Goal: Task Accomplishment & Management: Use online tool/utility

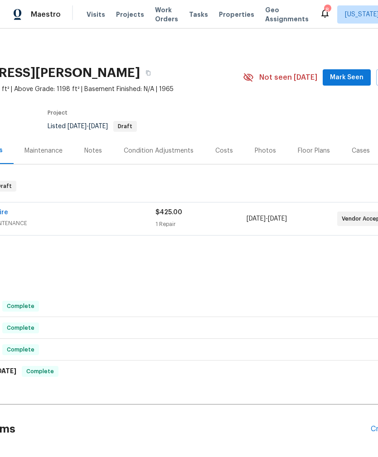
scroll to position [0, 85]
click at [230, 15] on span "Properties" at bounding box center [236, 14] width 35 height 9
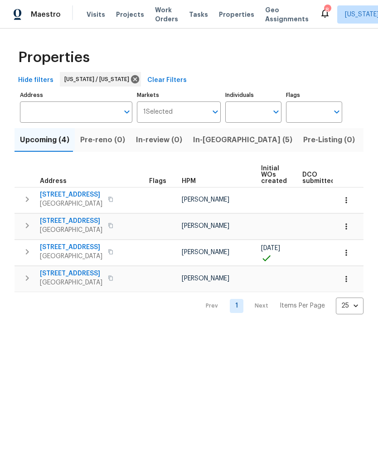
click at [365, 143] on span "Listed (20)" at bounding box center [384, 140] width 39 height 13
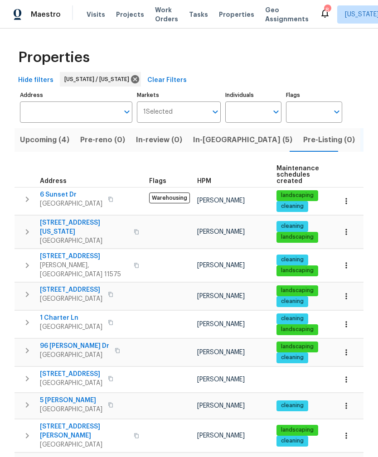
scroll to position [5, 0]
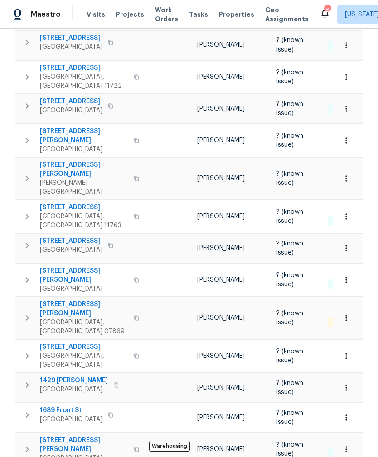
scroll to position [193, 0]
click at [47, 406] on span "1689 Front St" at bounding box center [71, 410] width 62 height 9
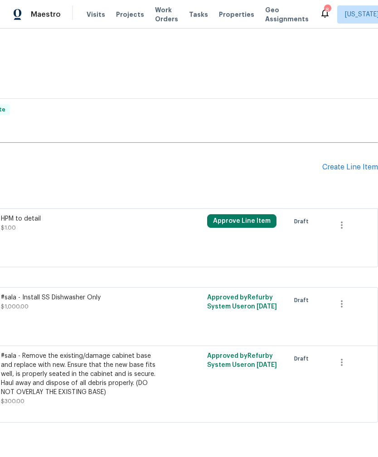
scroll to position [217, 134]
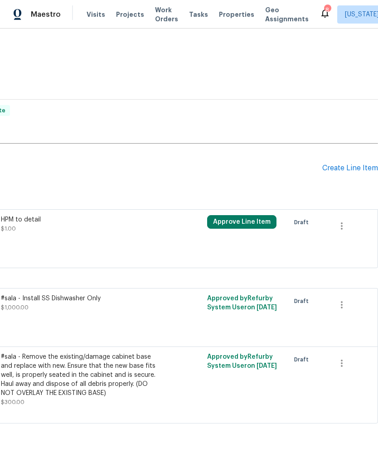
click at [349, 168] on div "Create Line Item" at bounding box center [350, 168] width 56 height 9
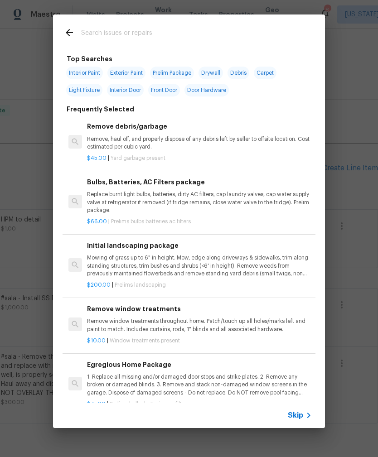
click at [98, 33] on input "text" at bounding box center [177, 34] width 192 height 14
type input "Demo"
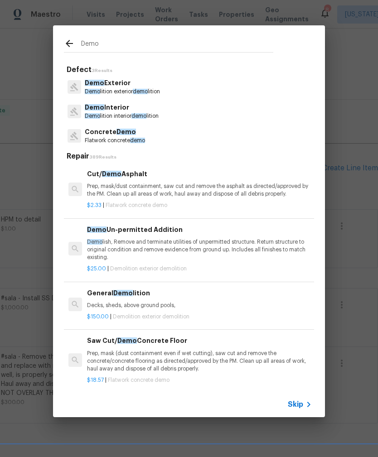
click at [101, 88] on p "Demo lition exterior demo lition" at bounding box center [122, 92] width 75 height 8
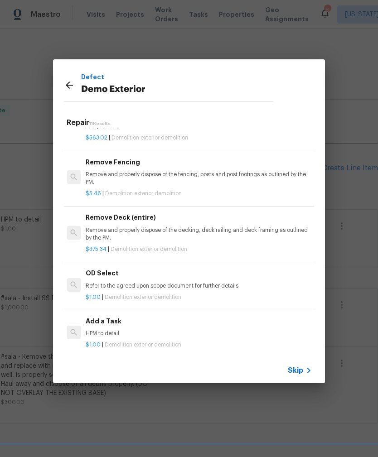
scroll to position [398, 1]
click at [92, 331] on p "HPM to detail" at bounding box center [198, 334] width 225 height 8
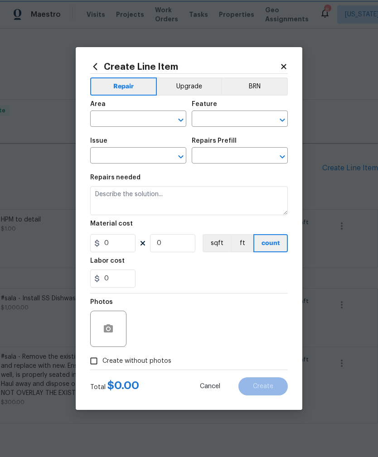
type input "Demolition"
type input "Demo Exterior"
type input "Add a Task $1.00"
type textarea "HPM to detail"
type input "1"
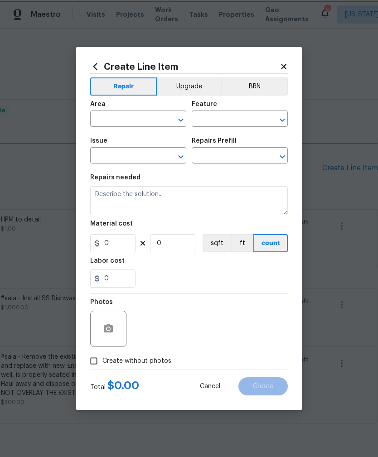
type input "1"
click at [91, 331] on div at bounding box center [108, 329] width 36 height 36
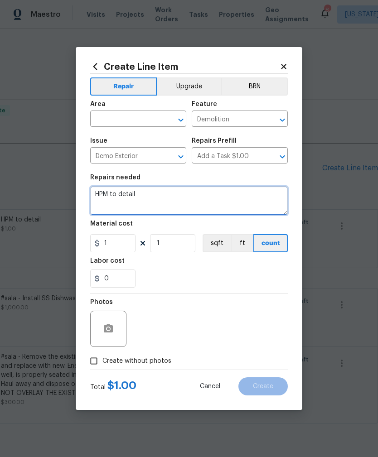
click at [139, 195] on textarea "HPM to detail" at bounding box center [188, 200] width 197 height 29
click at [139, 194] on textarea "HPM to detail" at bounding box center [188, 200] width 197 height 29
click at [133, 197] on textarea "HPM to detail" at bounding box center [188, 200] width 197 height 29
click at [132, 197] on textarea "HPM to detail" at bounding box center [188, 200] width 197 height 29
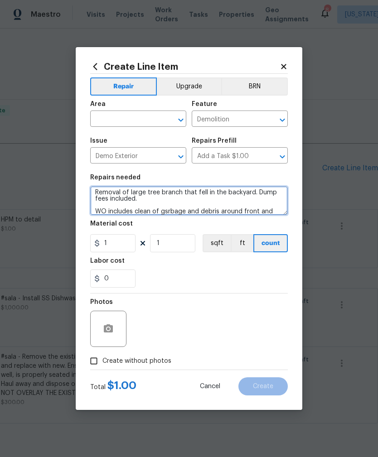
scroll to position [13, 0]
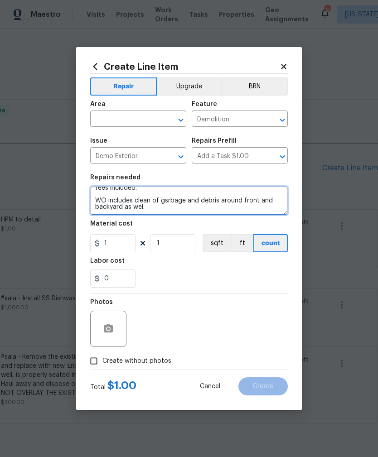
type textarea "Removal of large tree branch that fell in the backyard. Dump fees included. WO …"
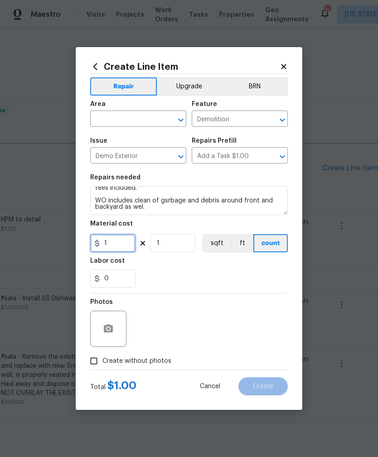
click at [114, 242] on input "1" at bounding box center [112, 243] width 45 height 18
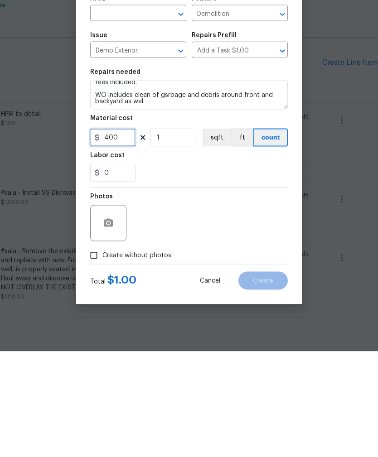
type input "400"
click at [94, 352] on input "Create without photos" at bounding box center [93, 360] width 17 height 17
checkbox input "true"
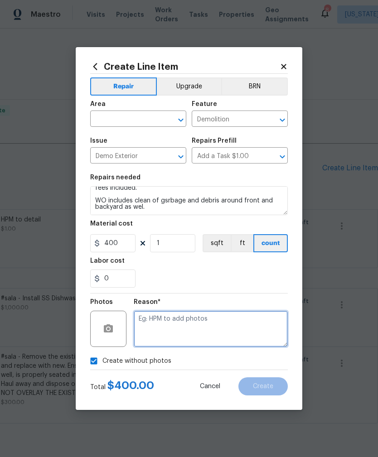
click at [147, 328] on textarea at bounding box center [211, 329] width 154 height 36
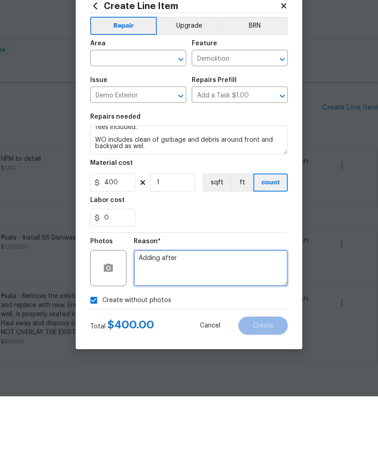
type textarea "Adding after"
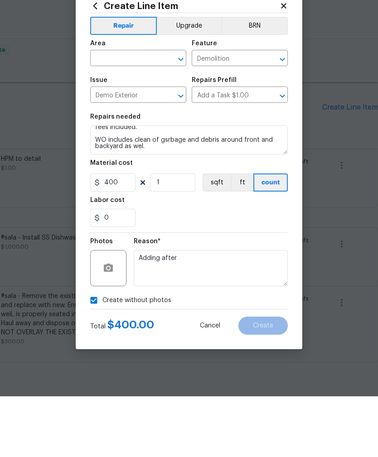
click at [105, 113] on input "text" at bounding box center [125, 120] width 71 height 14
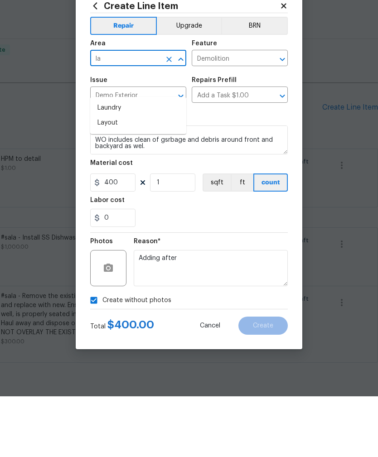
type input "l"
click at [160, 176] on li "Exterior Overall" at bounding box center [138, 183] width 96 height 15
type input "Exterior Overall"
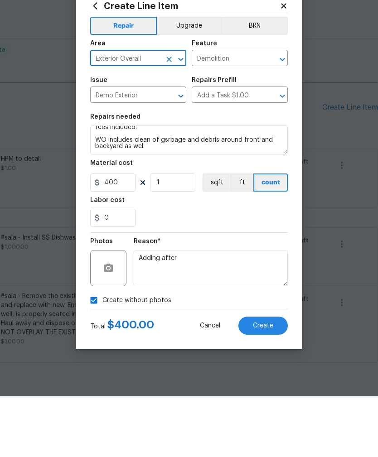
click at [276, 377] on button "Create" at bounding box center [262, 386] width 49 height 18
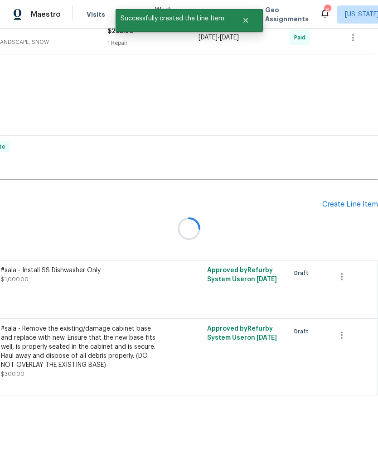
scroll to position [153, 134]
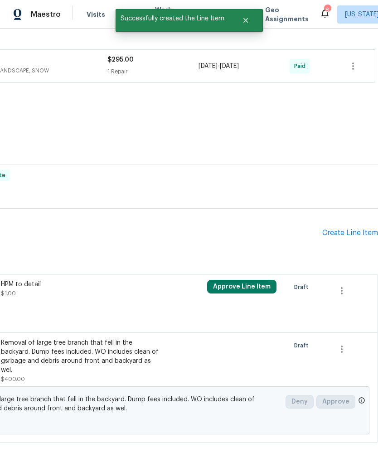
click at [354, 229] on div "Create Line Item" at bounding box center [350, 233] width 56 height 9
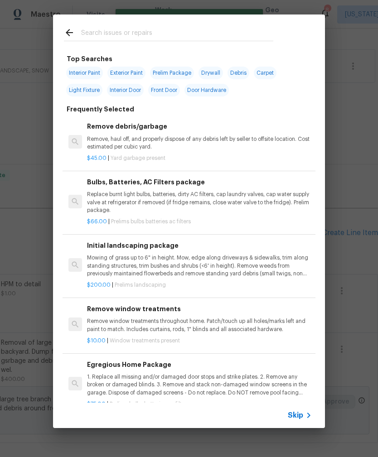
click at [271, 29] on input "text" at bounding box center [177, 34] width 192 height 14
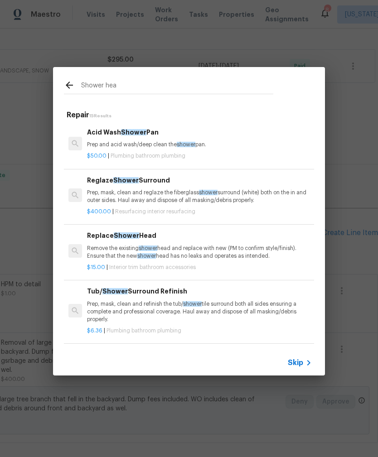
type input "Shower head"
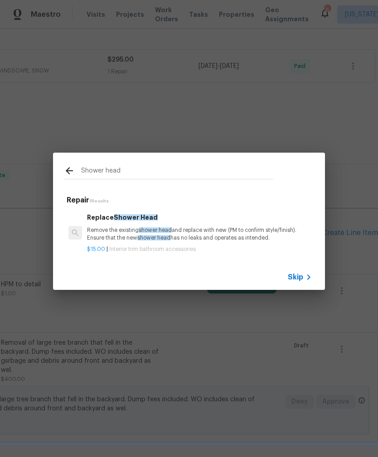
click at [101, 227] on p "Remove the existing shower head and replace with new (PM to confirm style/finis…" at bounding box center [199, 233] width 225 height 15
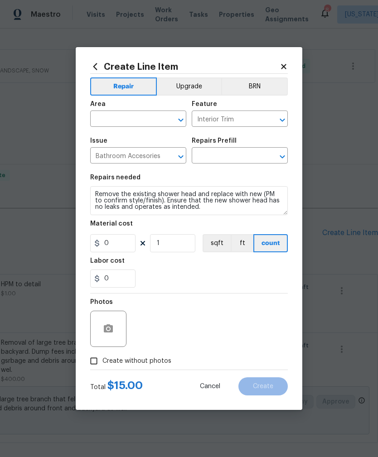
type input "Replace Shower Head $15.00"
click at [118, 246] on input "15" at bounding box center [112, 243] width 45 height 18
type input "165"
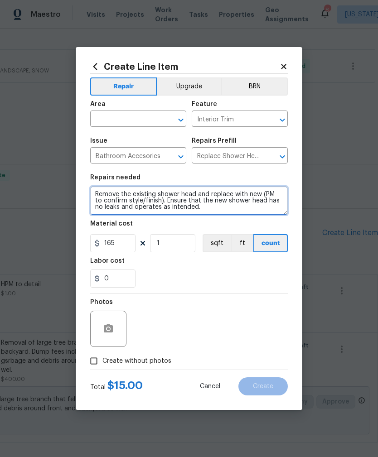
click at [134, 196] on textarea "Remove the existing shower head and replace with new (PM to confirm style/finis…" at bounding box center [188, 200] width 197 height 29
click at [255, 213] on textarea "Remove the damaged existing shower head and replace with new (PM to confirm sty…" at bounding box center [188, 200] width 197 height 29
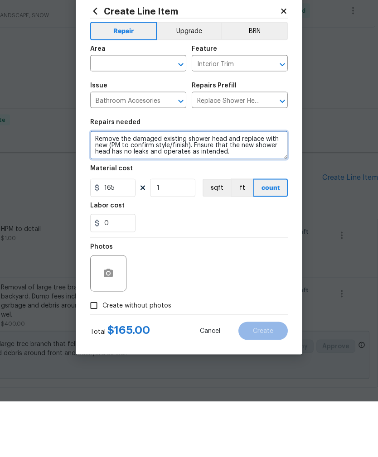
type textarea "Remove the damaged existing shower head and replace with new (PM to confirm sty…"
click at [98, 352] on input "Create without photos" at bounding box center [93, 360] width 17 height 17
checkbox input "true"
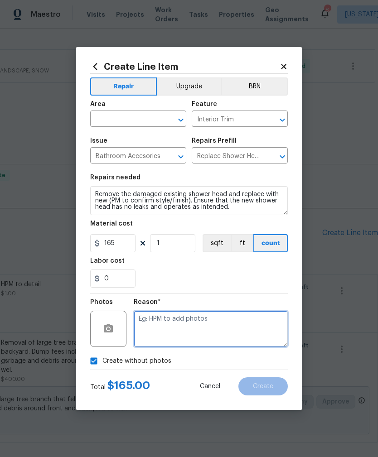
click at [239, 329] on textarea at bounding box center [211, 329] width 154 height 36
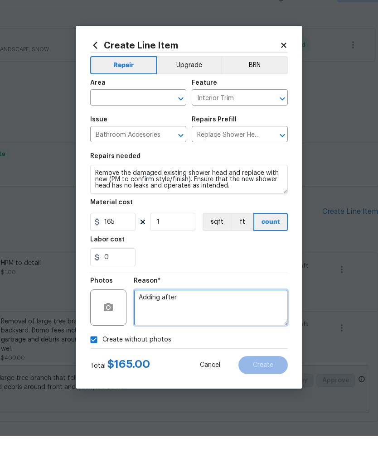
scroll to position [1, 0]
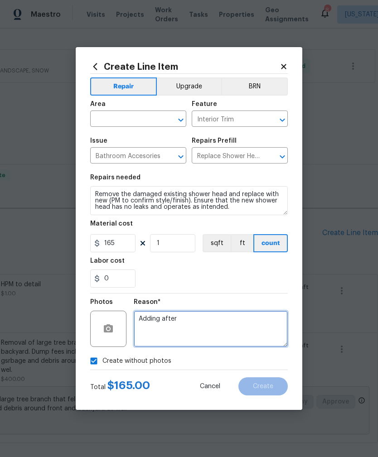
type textarea "Adding after"
click at [120, 123] on input "text" at bounding box center [125, 120] width 71 height 14
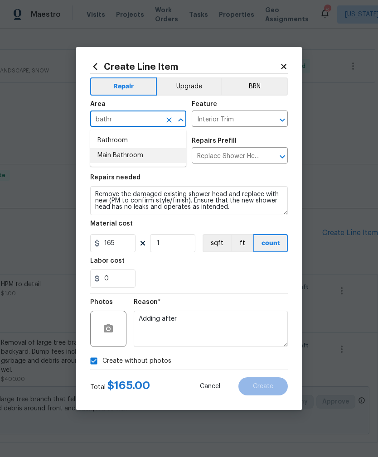
click at [110, 156] on li "Main Bathroom" at bounding box center [138, 155] width 96 height 15
type input "Main Bathroom"
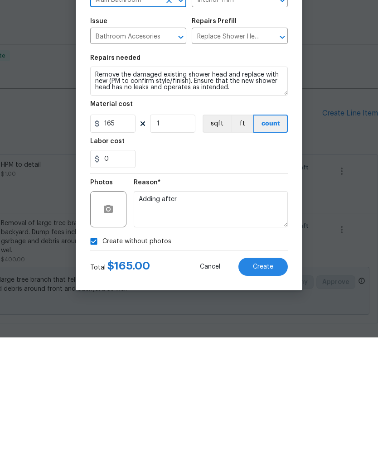
click at [270, 383] on span "Create" at bounding box center [263, 386] width 20 height 7
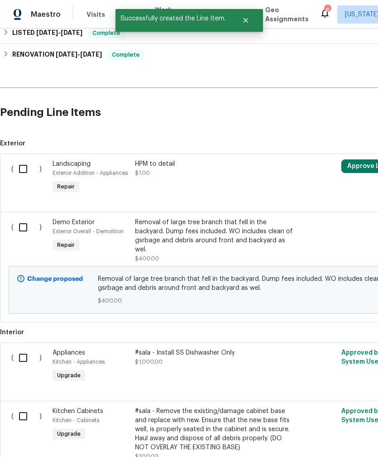
scroll to position [273, 0]
click at [24, 217] on input "checkbox" at bounding box center [27, 226] width 26 height 19
checkbox input "true"
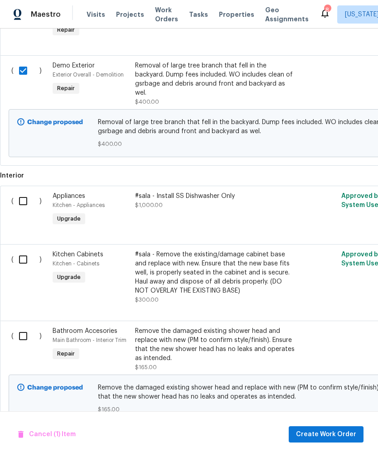
scroll to position [429, 0]
click at [19, 327] on input "checkbox" at bounding box center [27, 336] width 26 height 19
checkbox input "true"
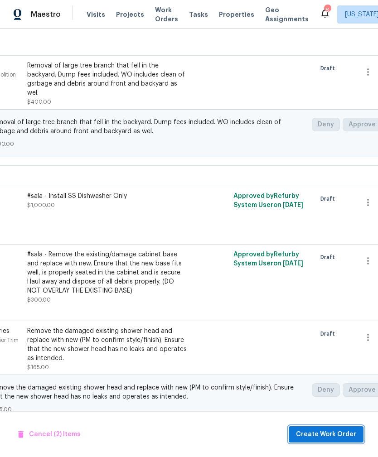
click at [329, 434] on span "Create Work Order" at bounding box center [326, 434] width 60 height 11
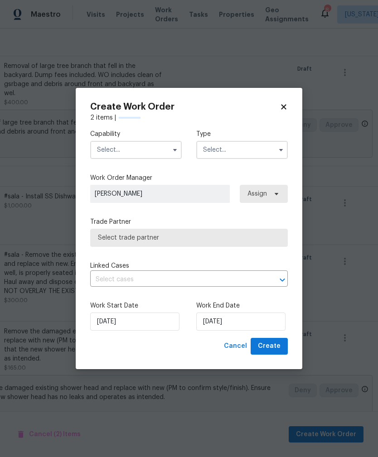
checkbox input "false"
click at [108, 151] on input "text" at bounding box center [135, 150] width 91 height 18
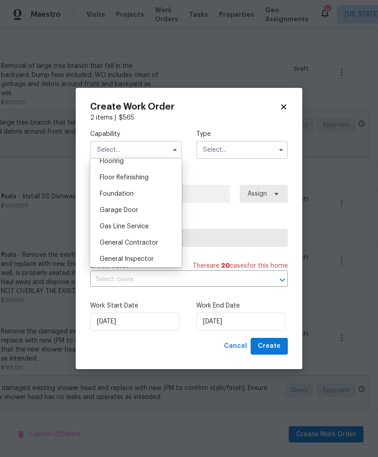
scroll to position [367, 0]
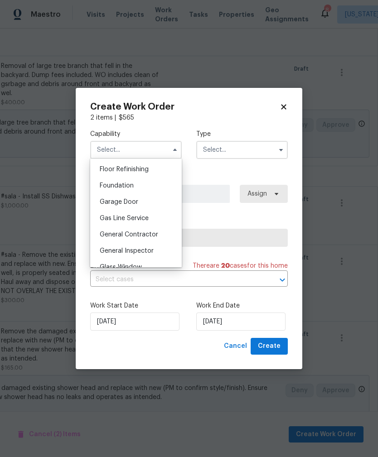
click at [108, 237] on span "General Contractor" at bounding box center [129, 234] width 58 height 6
type input "General Contractor"
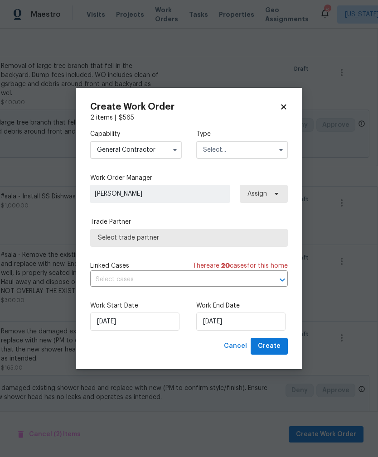
click at [247, 146] on input "text" at bounding box center [241, 150] width 91 height 18
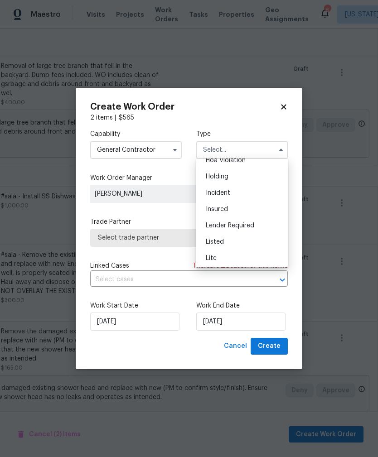
scroll to position [26, 0]
click at [248, 243] on div "Listed" at bounding box center [241, 241] width 87 height 16
type input "Listed"
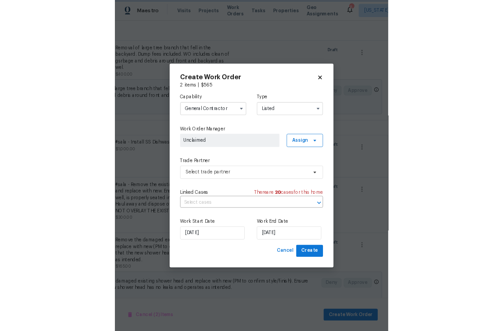
scroll to position [0, 0]
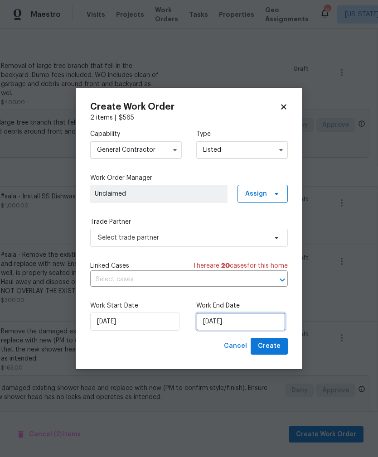
click at [253, 322] on input "[DATE]" at bounding box center [240, 321] width 89 height 18
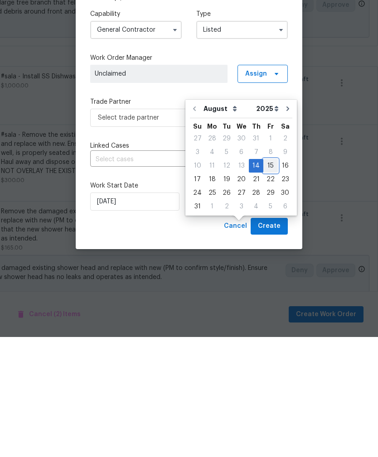
click at [265, 279] on div "15" at bounding box center [270, 285] width 14 height 13
type input "[DATE]"
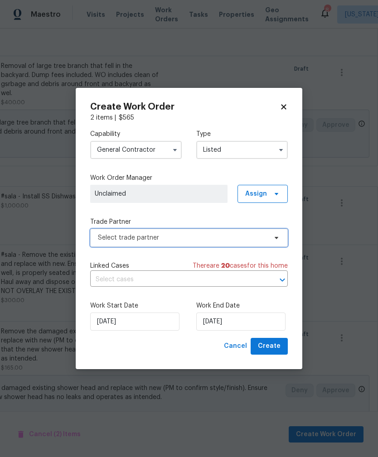
click at [103, 236] on span "Select trade partner" at bounding box center [182, 237] width 169 height 9
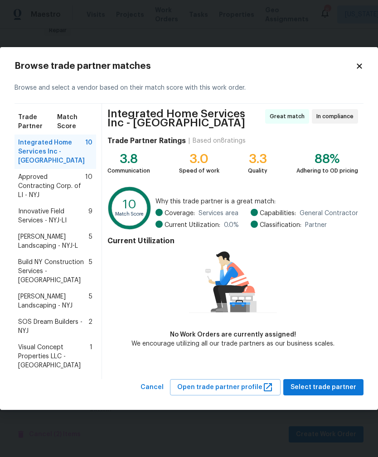
click at [32, 211] on span "Innovative Field Services - NYJ-LI" at bounding box center [53, 216] width 70 height 18
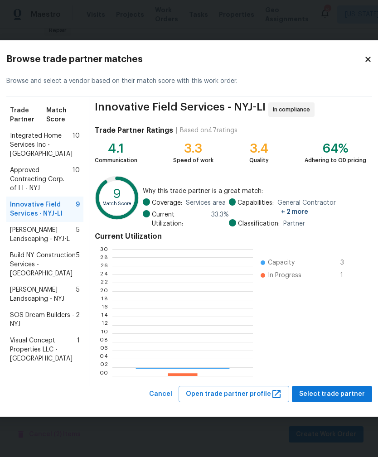
scroll to position [127, 140]
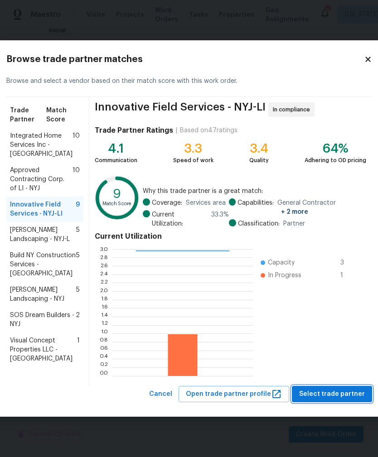
click at [322, 400] on span "Select trade partner" at bounding box center [332, 393] width 66 height 11
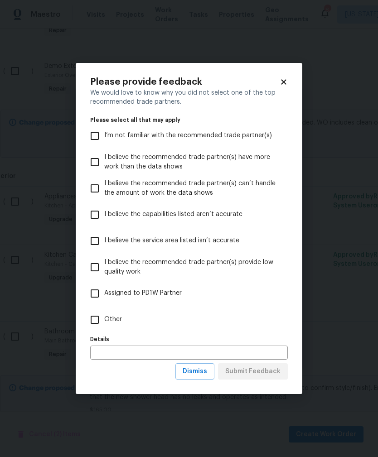
click at [95, 319] on input "Other" at bounding box center [94, 319] width 19 height 19
checkbox input "true"
click at [97, 353] on input "text" at bounding box center [188, 352] width 197 height 14
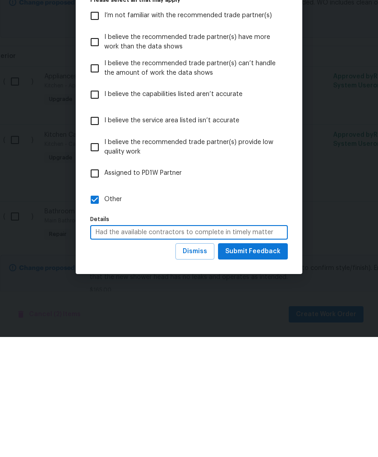
type input "Had the available contractors to complete in timely matter"
click at [266, 363] on button "Submit Feedback" at bounding box center [253, 371] width 70 height 17
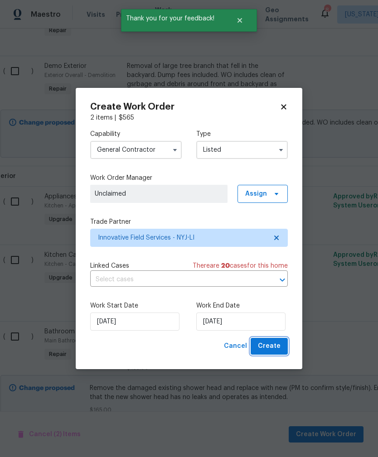
click at [280, 349] on button "Create" at bounding box center [268, 346] width 37 height 17
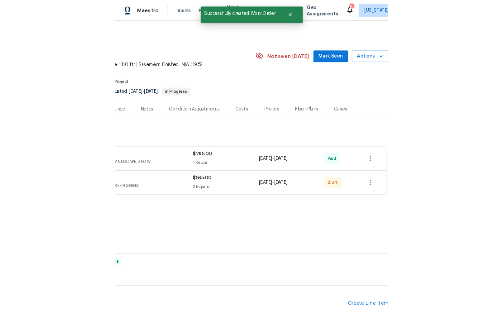
scroll to position [0, 134]
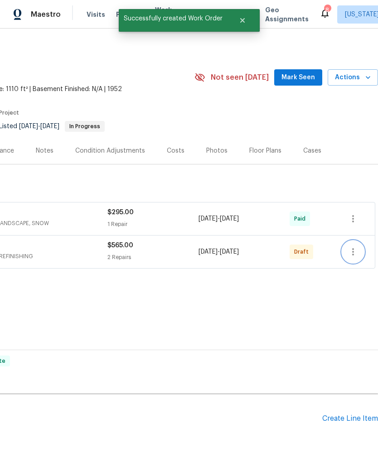
click at [350, 246] on icon "button" at bounding box center [352, 251] width 11 height 11
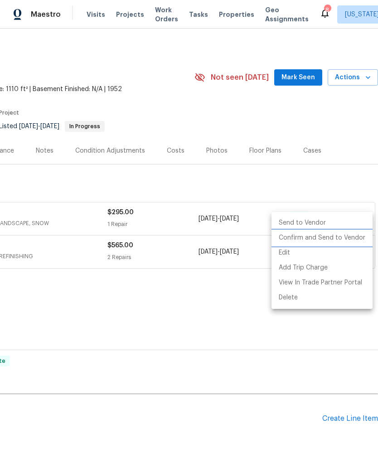
click at [337, 241] on li "Confirm and Send to Vendor" at bounding box center [321, 237] width 101 height 15
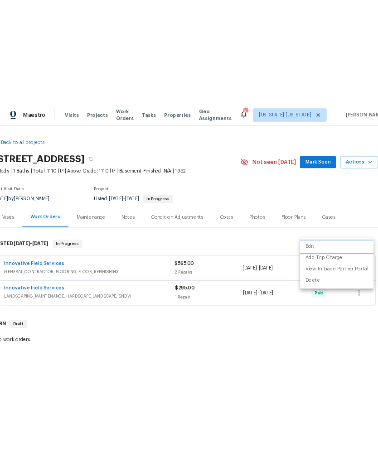
scroll to position [0, 0]
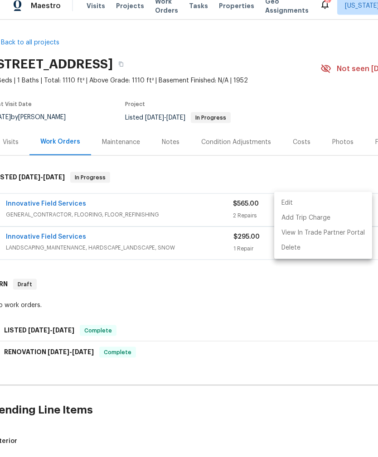
click at [71, 236] on div at bounding box center [189, 228] width 378 height 457
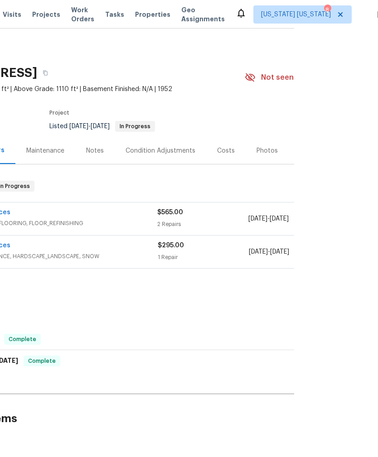
click at [40, 219] on span "GENERAL_CONTRACTOR, FLOORING, FLOOR_REFINISHING" at bounding box center [43, 223] width 227 height 9
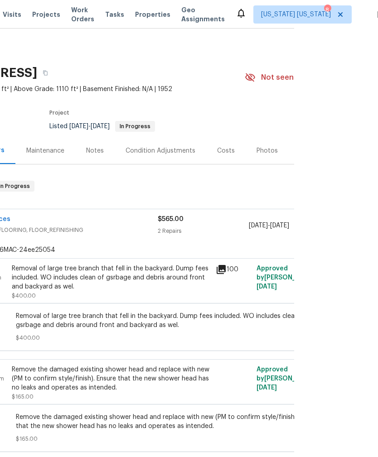
click at [10, 215] on div "Innovative Field Services" at bounding box center [43, 220] width 227 height 11
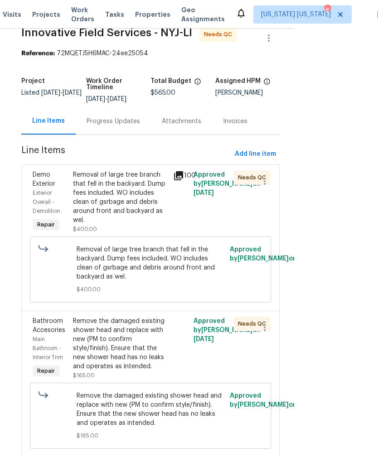
scroll to position [15, 0]
click at [103, 209] on div "Removal of large tree branch that fell in the backyard. Dump fees included. WO …" at bounding box center [120, 198] width 95 height 54
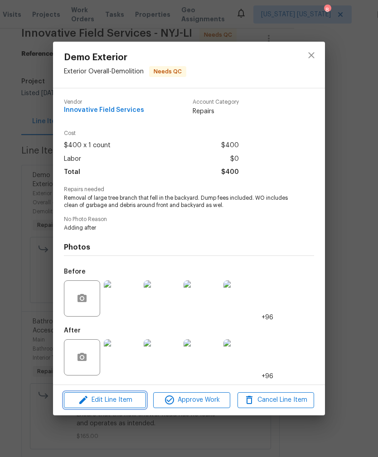
click at [78, 402] on icon "button" at bounding box center [83, 399] width 11 height 11
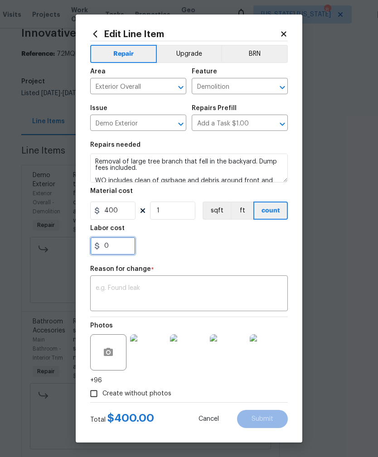
click at [114, 250] on input "0" at bounding box center [112, 246] width 45 height 18
type input "50"
click at [107, 293] on textarea at bounding box center [189, 294] width 187 height 19
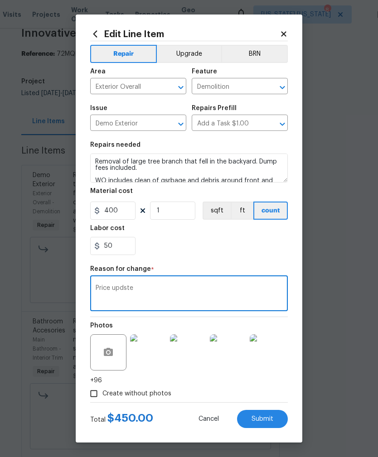
scroll to position [0, 0]
type textarea "Price update"
click at [268, 419] on span "Submit" at bounding box center [262, 419] width 22 height 7
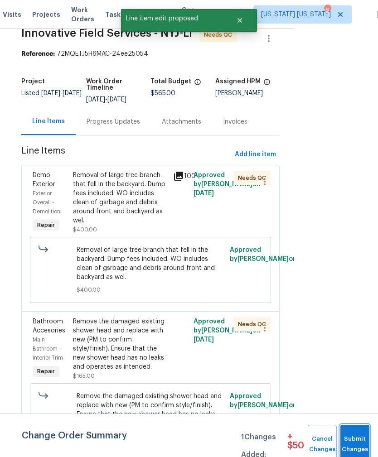
click at [350, 438] on span "Submit Changes" at bounding box center [355, 444] width 20 height 21
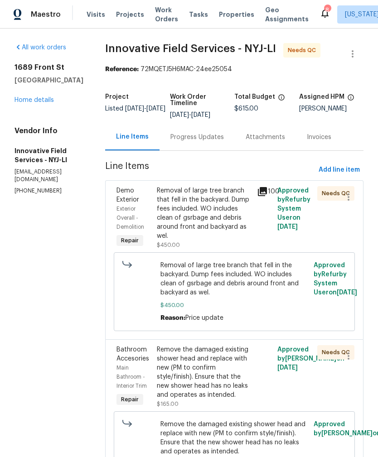
click at [225, 229] on div "Removal of large tree branch that fell in the backyard. Dump fees included. WO …" at bounding box center [204, 213] width 95 height 54
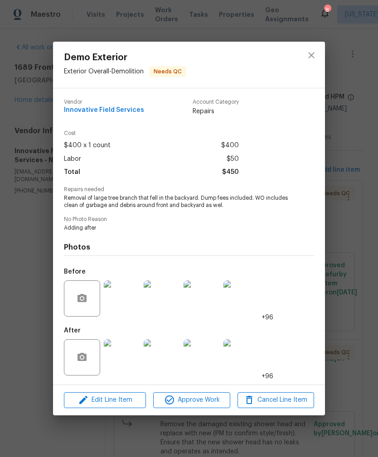
click at [195, 355] on img at bounding box center [201, 357] width 36 height 36
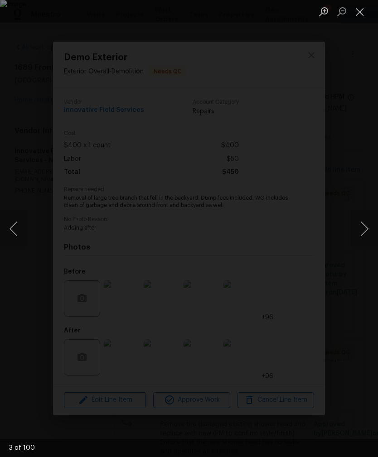
click at [360, 244] on button "Next image" at bounding box center [363, 229] width 27 height 36
click at [359, 242] on button "Next image" at bounding box center [363, 229] width 27 height 36
click at [357, 239] on button "Next image" at bounding box center [363, 229] width 27 height 36
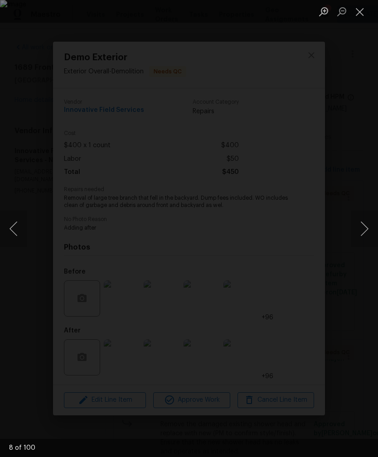
click at [17, 235] on button "Previous image" at bounding box center [13, 229] width 27 height 36
click at [356, 238] on button "Next image" at bounding box center [363, 229] width 27 height 36
click at [356, 237] on button "Next image" at bounding box center [363, 229] width 27 height 36
click at [357, 238] on button "Next image" at bounding box center [363, 229] width 27 height 36
click at [356, 238] on button "Next image" at bounding box center [363, 229] width 27 height 36
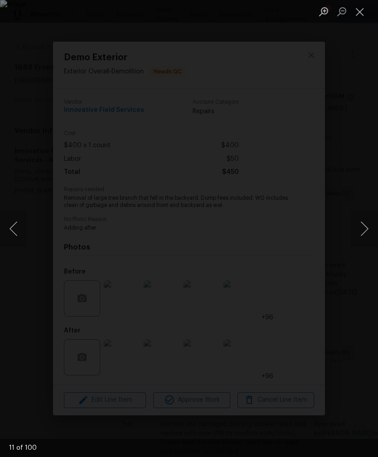
click at [358, 235] on button "Next image" at bounding box center [363, 229] width 27 height 36
click at [359, 235] on button "Next image" at bounding box center [363, 229] width 27 height 36
click at [358, 235] on button "Next image" at bounding box center [363, 229] width 27 height 36
click at [359, 235] on button "Next image" at bounding box center [363, 229] width 27 height 36
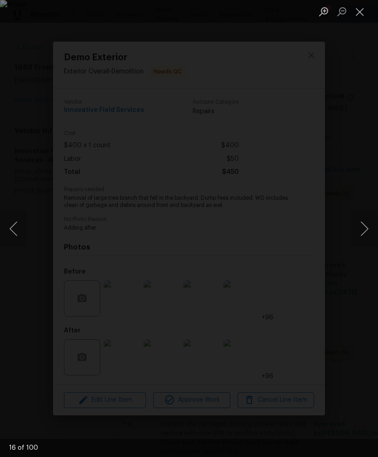
click at [360, 235] on button "Next image" at bounding box center [363, 229] width 27 height 36
click at [361, 230] on button "Next image" at bounding box center [363, 229] width 27 height 36
click at [360, 230] on button "Next image" at bounding box center [363, 229] width 27 height 36
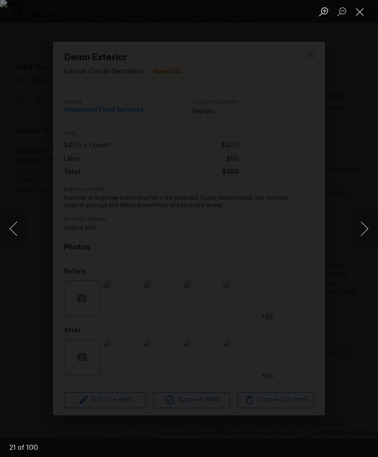
click at [360, 230] on button "Next image" at bounding box center [363, 229] width 27 height 36
click at [361, 230] on button "Next image" at bounding box center [363, 229] width 27 height 36
click at [360, 230] on button "Next image" at bounding box center [363, 229] width 27 height 36
click at [361, 229] on button "Next image" at bounding box center [363, 229] width 27 height 36
click at [360, 230] on button "Next image" at bounding box center [363, 229] width 27 height 36
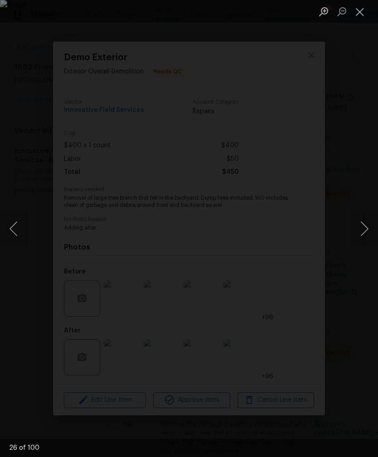
click at [361, 230] on button "Next image" at bounding box center [363, 229] width 27 height 36
click at [360, 230] on button "Next image" at bounding box center [363, 229] width 27 height 36
click at [359, 230] on button "Next image" at bounding box center [363, 229] width 27 height 36
click at [360, 230] on button "Next image" at bounding box center [363, 229] width 27 height 36
click at [359, 230] on button "Next image" at bounding box center [363, 229] width 27 height 36
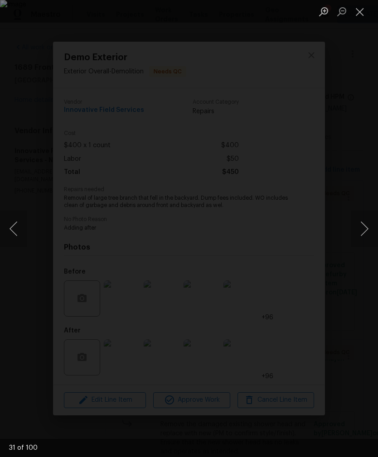
click at [360, 229] on button "Next image" at bounding box center [363, 229] width 27 height 36
click at [359, 230] on button "Next image" at bounding box center [363, 229] width 27 height 36
click at [360, 229] on button "Next image" at bounding box center [363, 229] width 27 height 36
click at [359, 229] on button "Next image" at bounding box center [363, 229] width 27 height 36
click at [360, 230] on button "Next image" at bounding box center [363, 229] width 27 height 36
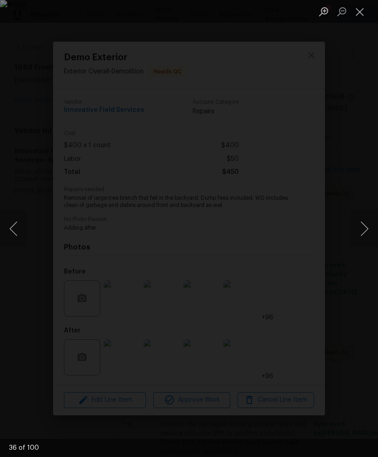
click at [360, 230] on button "Next image" at bounding box center [363, 229] width 27 height 36
click at [359, 229] on button "Next image" at bounding box center [363, 229] width 27 height 36
click at [358, 229] on button "Next image" at bounding box center [363, 229] width 27 height 36
click at [359, 228] on button "Next image" at bounding box center [363, 229] width 27 height 36
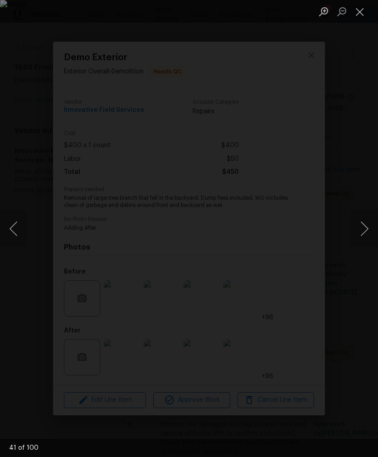
click at [359, 228] on button "Next image" at bounding box center [363, 229] width 27 height 36
click at [359, 230] on button "Next image" at bounding box center [363, 229] width 27 height 36
click at [359, 229] on button "Next image" at bounding box center [363, 229] width 27 height 36
click at [359, 230] on button "Next image" at bounding box center [363, 229] width 27 height 36
click at [359, 235] on button "Next image" at bounding box center [363, 229] width 27 height 36
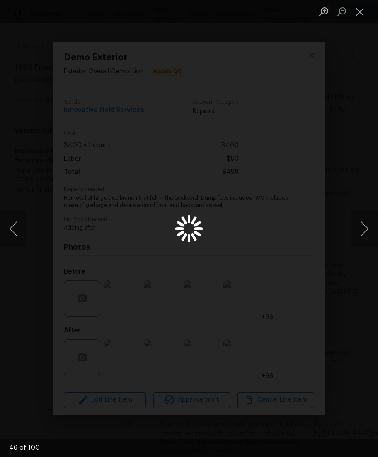
click at [359, 16] on button "Close lightbox" at bounding box center [359, 12] width 18 height 16
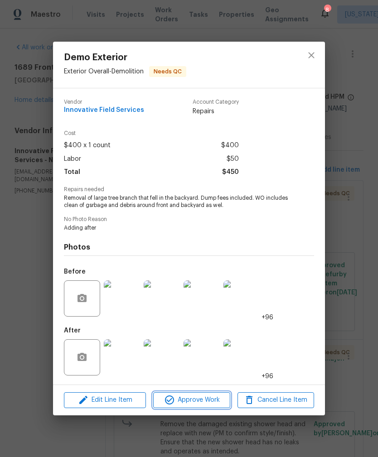
click at [214, 401] on span "Approve Work" at bounding box center [191, 399] width 71 height 11
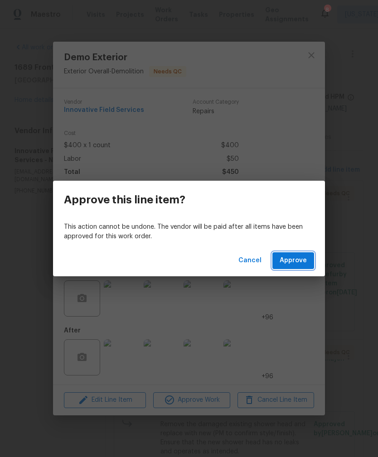
click at [305, 260] on span "Approve" at bounding box center [292, 260] width 27 height 11
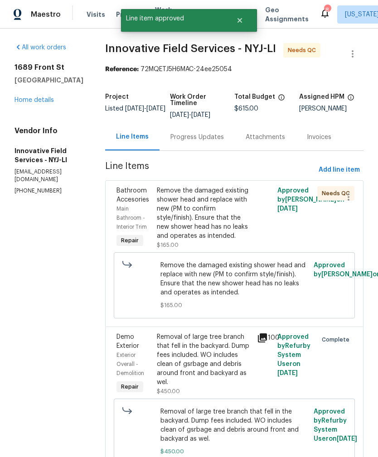
click at [231, 228] on div "Remove the damaged existing shower head and replace with new (PM to confirm sty…" at bounding box center [204, 213] width 95 height 54
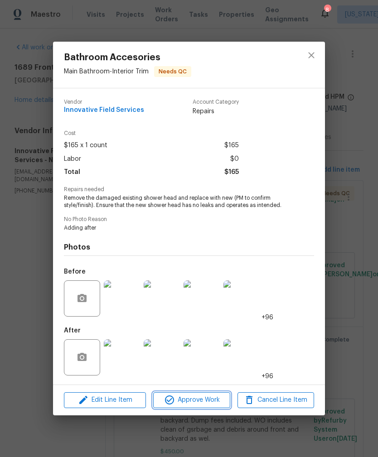
click at [212, 400] on span "Approve Work" at bounding box center [191, 399] width 71 height 11
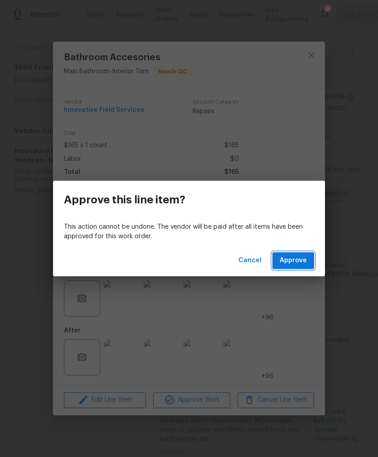
click at [305, 259] on span "Approve" at bounding box center [292, 260] width 27 height 11
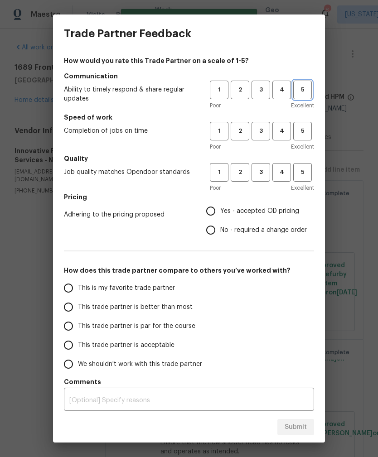
click at [298, 92] on span "5" at bounding box center [302, 90] width 17 height 10
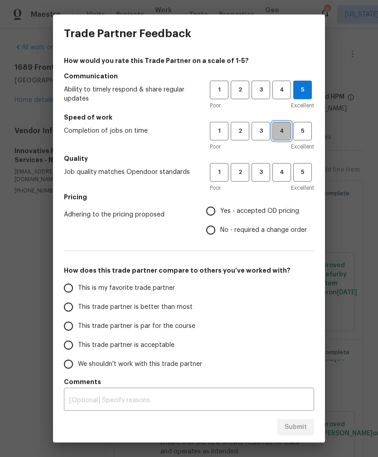
click at [282, 135] on span "4" at bounding box center [281, 131] width 17 height 10
click at [263, 177] on span "3" at bounding box center [260, 172] width 17 height 10
click at [272, 212] on span "Yes - accepted OD pricing" at bounding box center [259, 211] width 79 height 10
click at [220, 212] on input "Yes - accepted OD pricing" at bounding box center [210, 210] width 19 height 19
radio input "true"
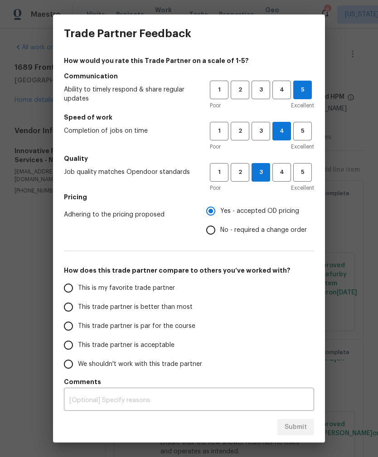
click at [66, 307] on input "This trade partner is better than most" at bounding box center [68, 306] width 19 height 19
click at [309, 426] on button "Submit" at bounding box center [295, 427] width 37 height 17
radio input "true"
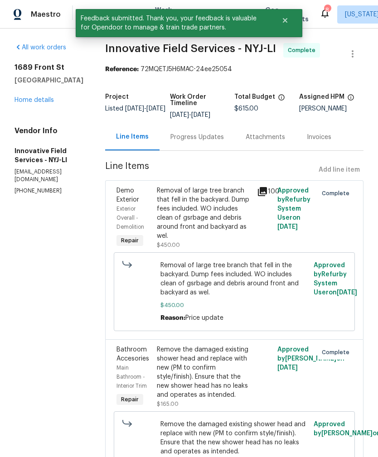
click at [34, 103] on link "Home details" at bounding box center [33, 100] width 39 height 6
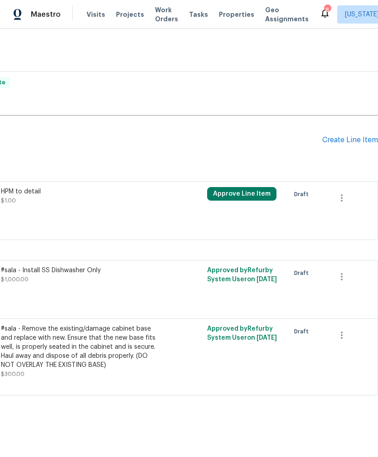
scroll to position [557, 273]
